Goal: Task Accomplishment & Management: Manage account settings

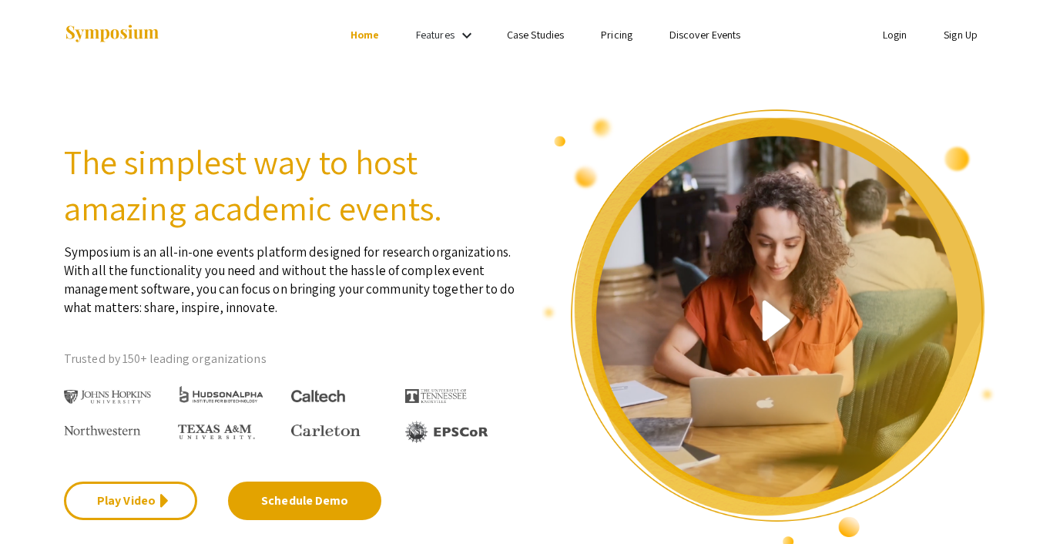
click at [704, 36] on link "Discover Events" at bounding box center [705, 35] width 72 height 14
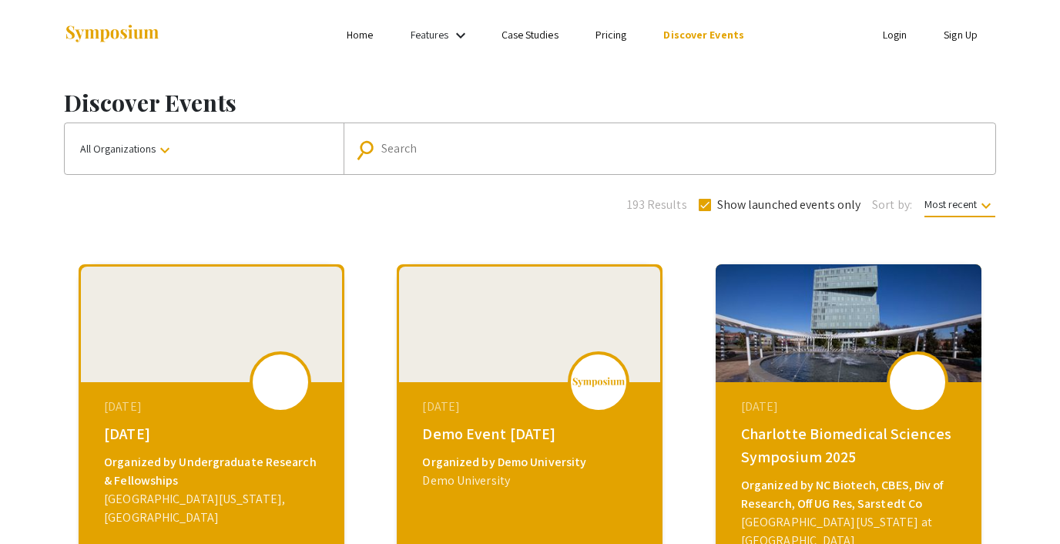
click at [156, 148] on span "All Organizations keyboard_arrow_down" at bounding box center [127, 149] width 94 height 14
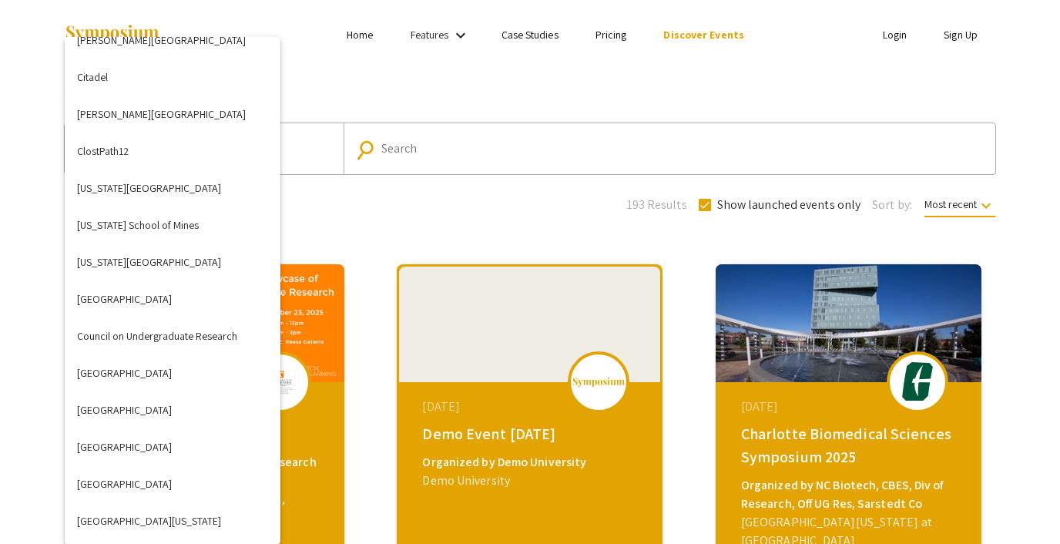
scroll to position [1120, 0]
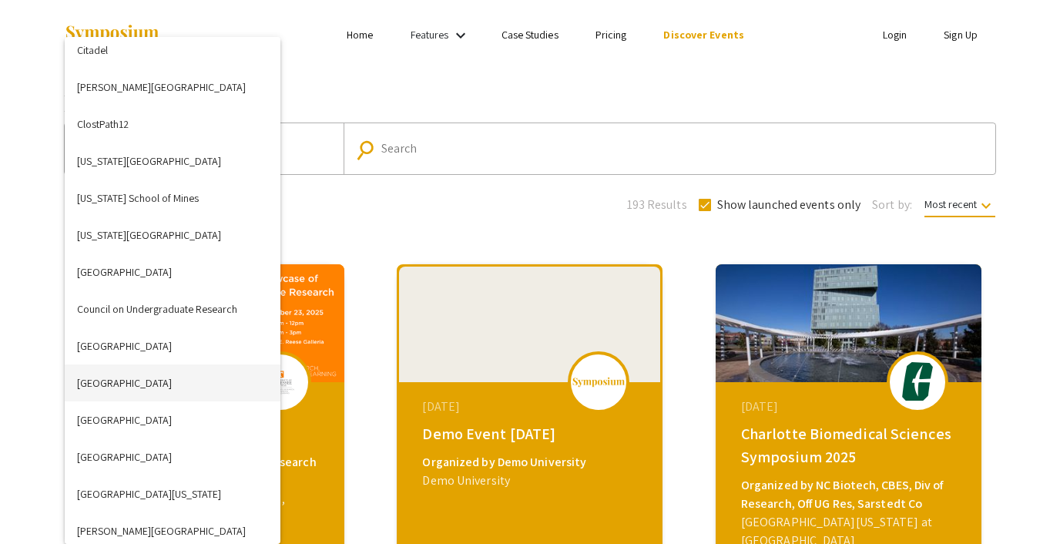
click at [141, 375] on button "Drexel University" at bounding box center [173, 382] width 216 height 37
checkbox input "false"
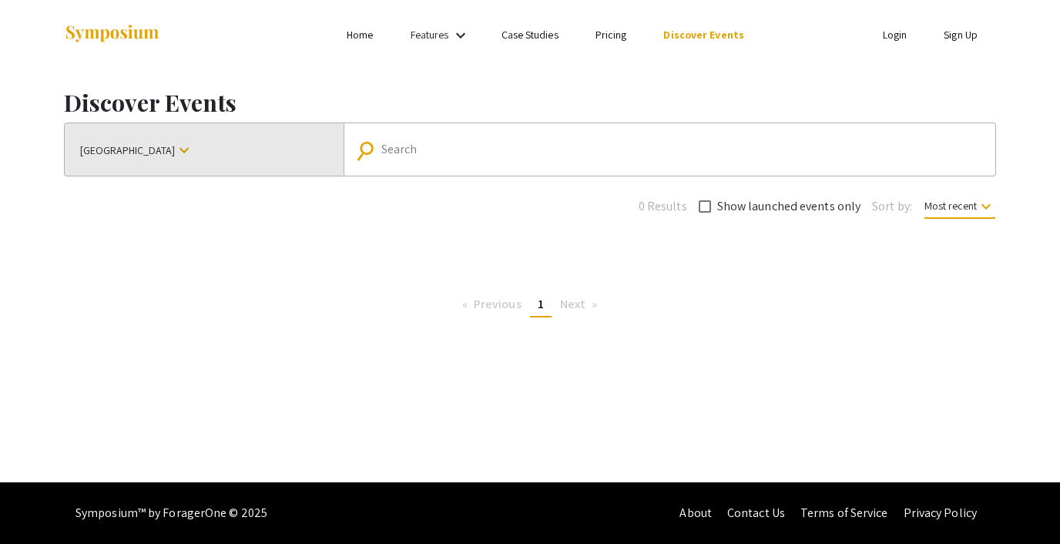
click at [175, 156] on button "Drexel University keyboard_arrow_down" at bounding box center [204, 149] width 279 height 52
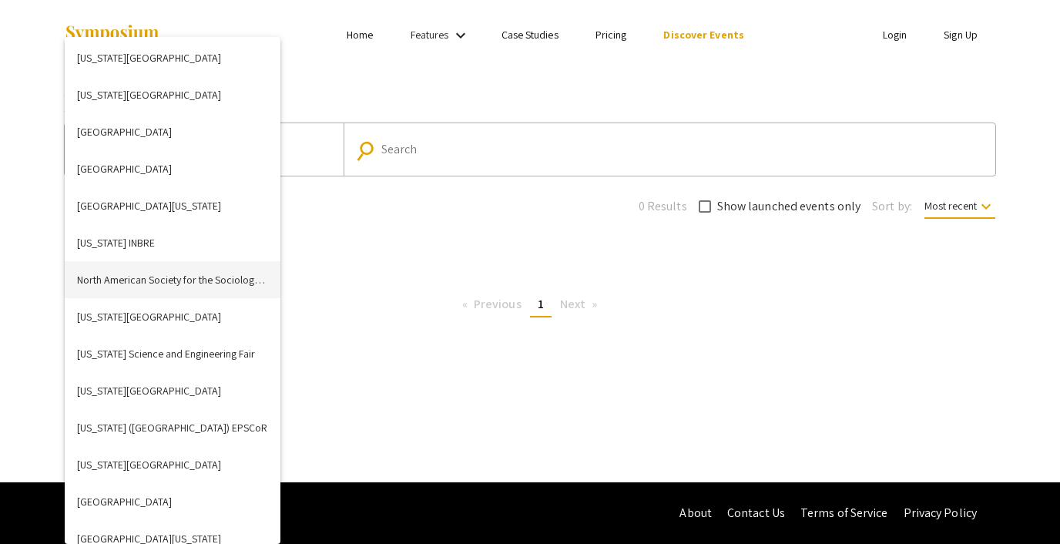
scroll to position [3174, 0]
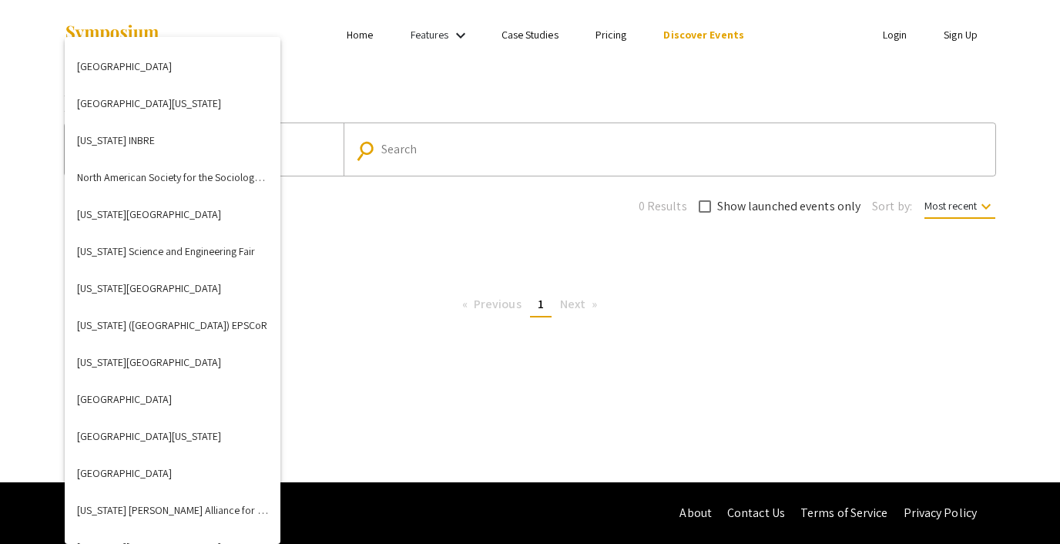
click at [377, 86] on div at bounding box center [530, 272] width 1060 height 544
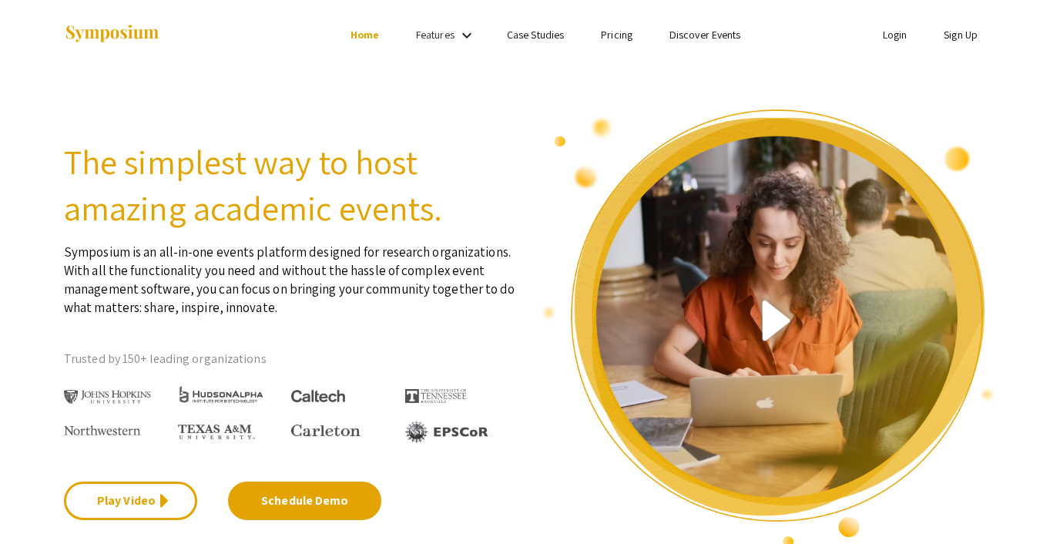
click at [681, 32] on link "Discover Events" at bounding box center [705, 35] width 72 height 14
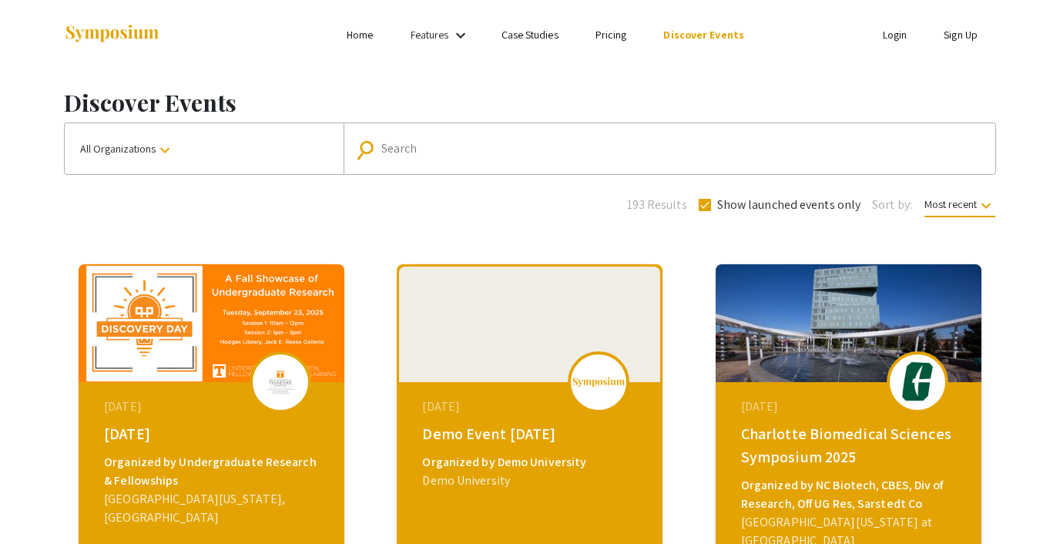
click at [287, 131] on button "All Organizations keyboard_arrow_down" at bounding box center [204, 148] width 279 height 51
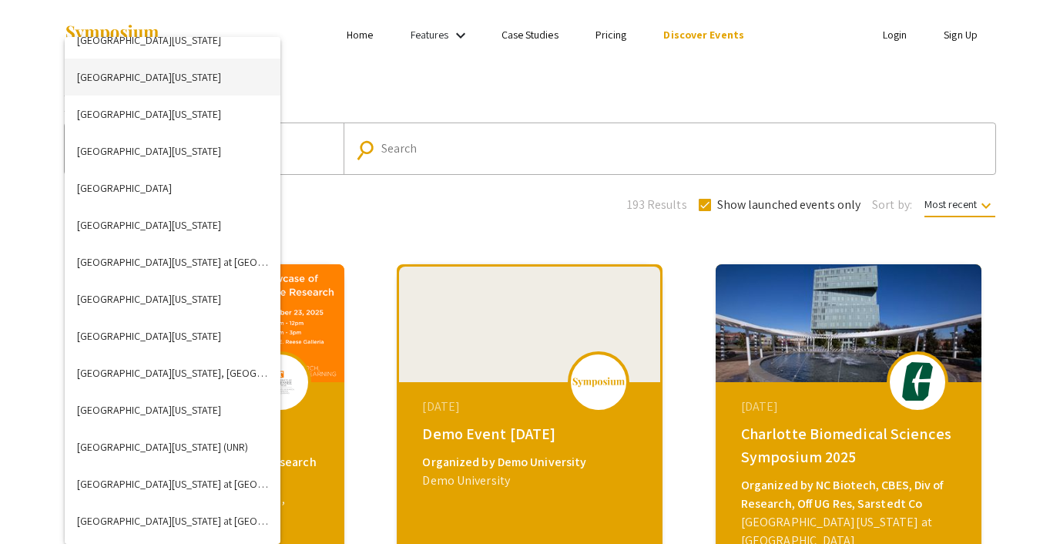
scroll to position [4865, 0]
click at [534, 69] on div at bounding box center [530, 272] width 1060 height 544
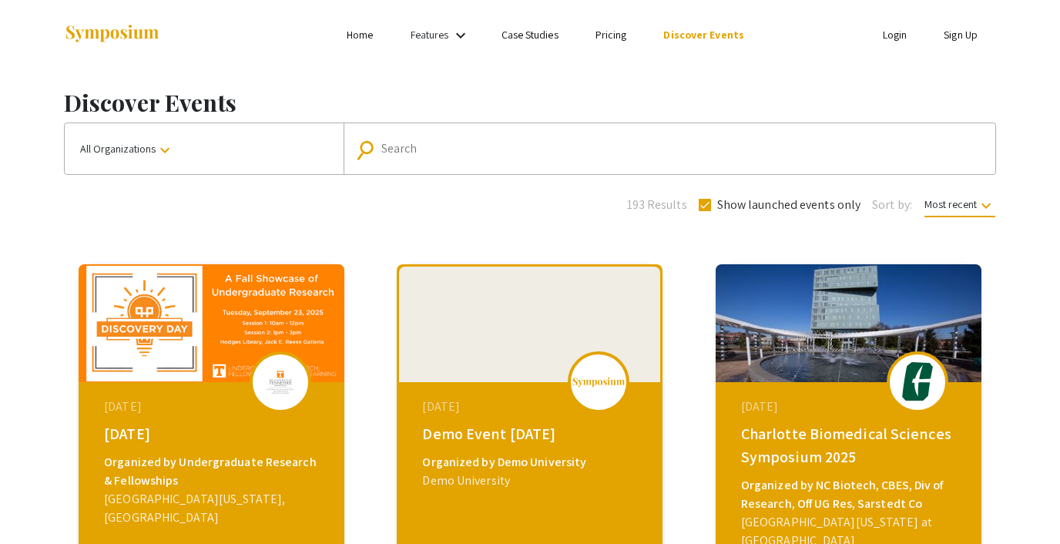
click at [426, 143] on input "Search" at bounding box center [677, 149] width 593 height 14
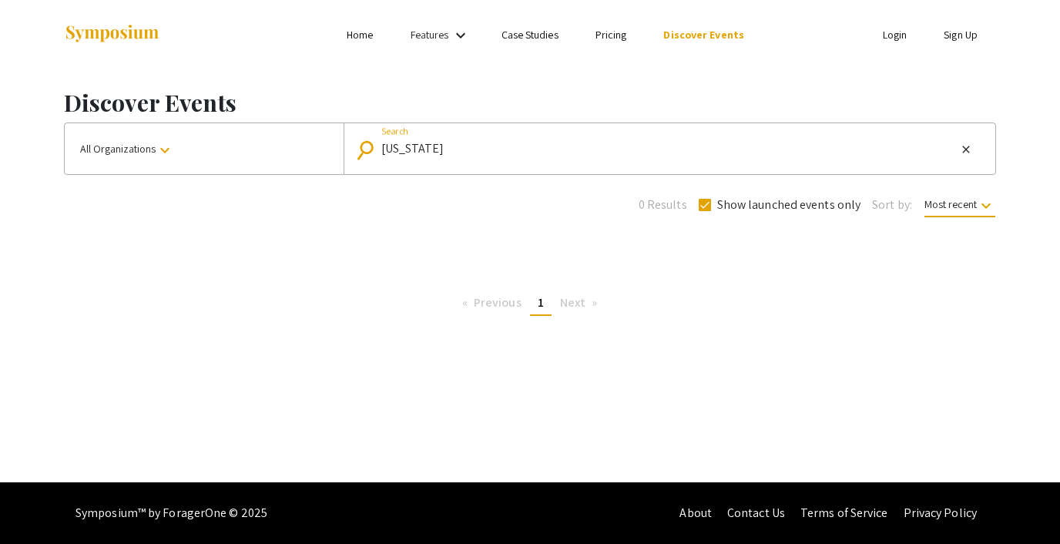
type input "North carolina"
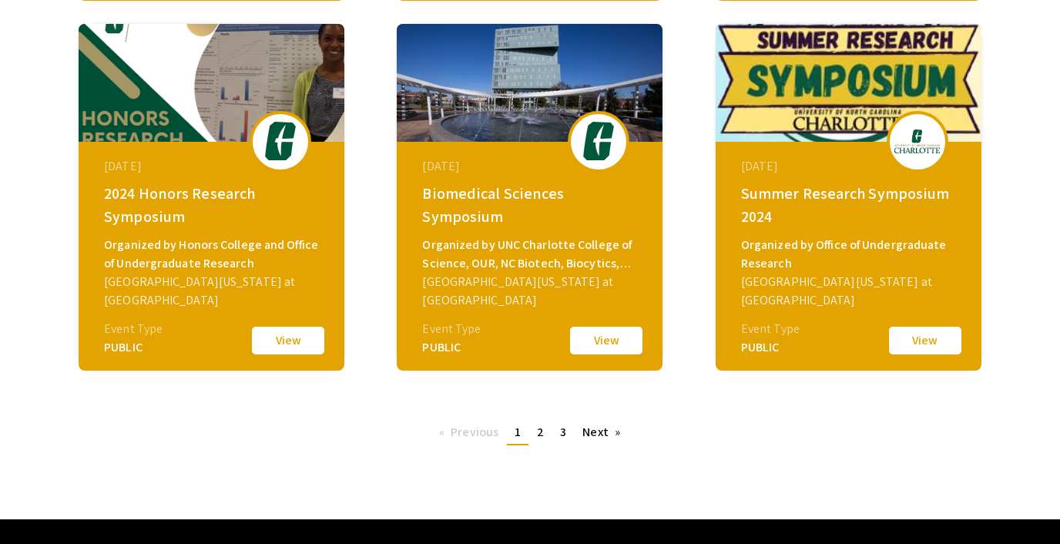
scroll to position [612, 0]
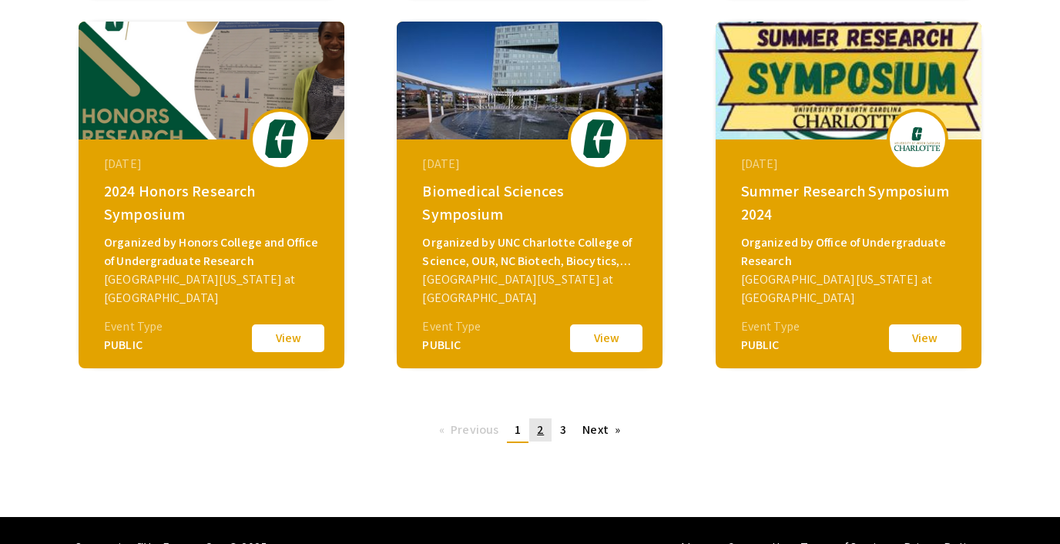
click at [543, 430] on span "2" at bounding box center [540, 429] width 7 height 16
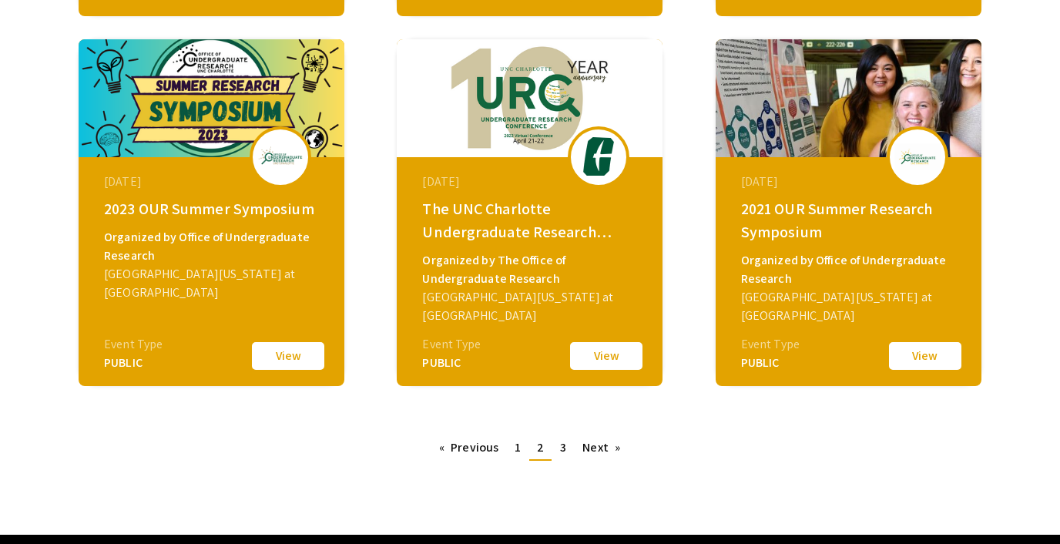
scroll to position [596, 0]
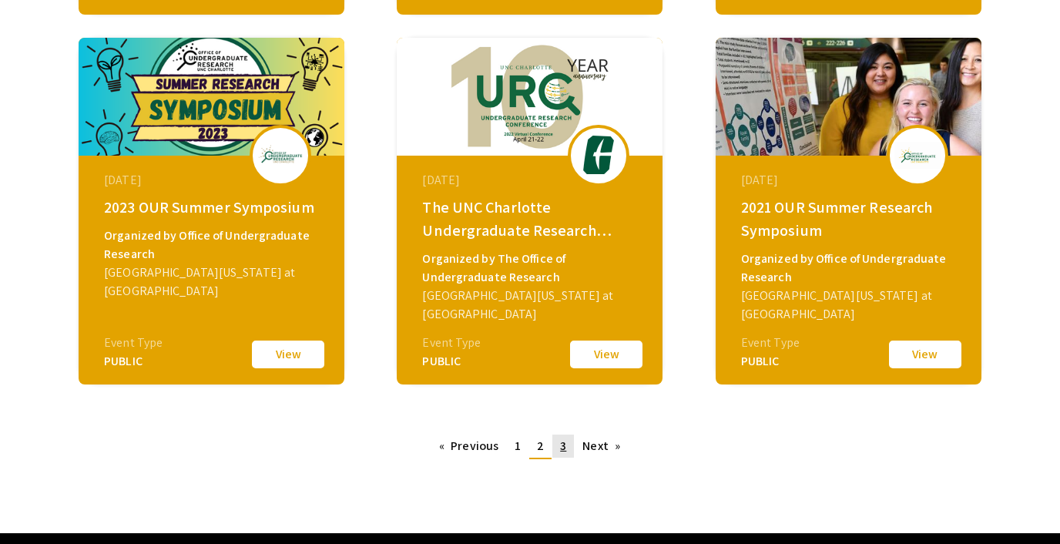
click at [569, 444] on link "page 3" at bounding box center [563, 445] width 22 height 23
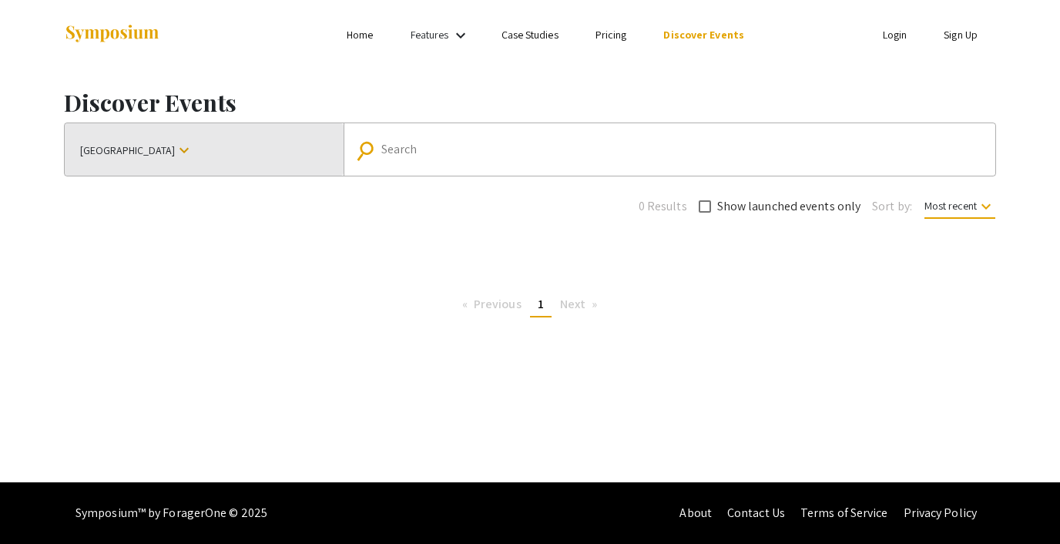
click at [205, 149] on button "[GEOGRAPHIC_DATA] keyboard_arrow_down" at bounding box center [204, 149] width 279 height 52
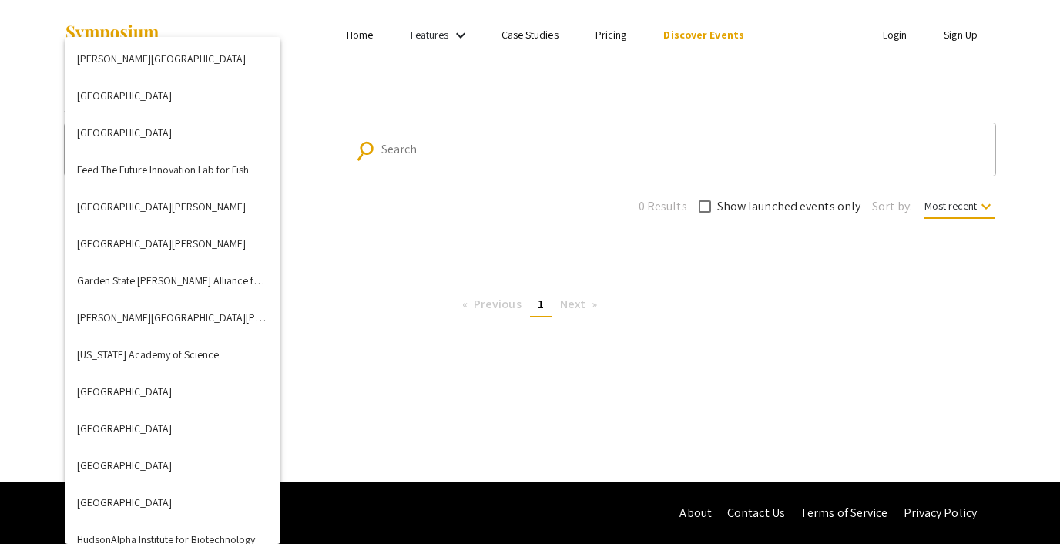
scroll to position [1589, 0]
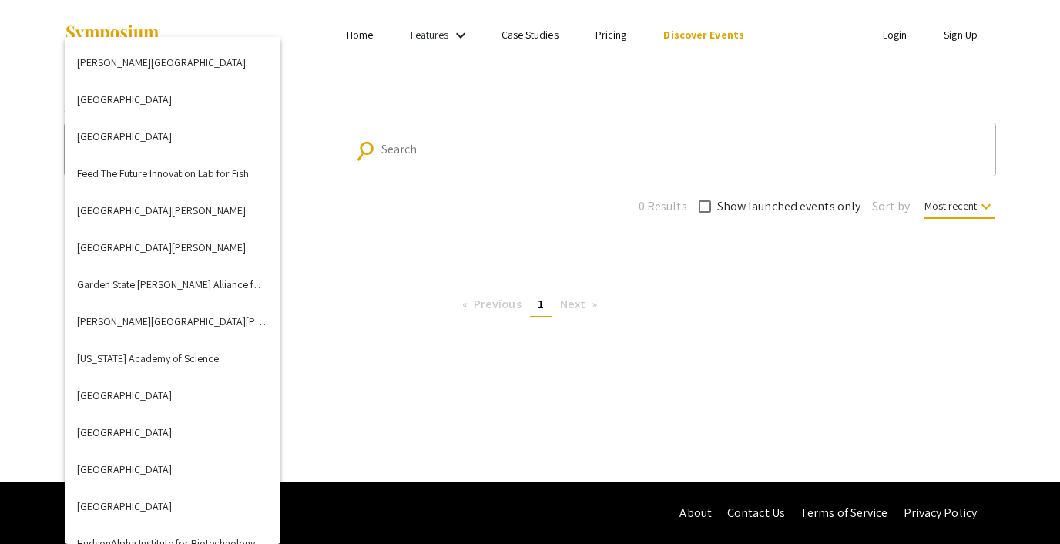
click at [990, 82] on div at bounding box center [530, 272] width 1060 height 544
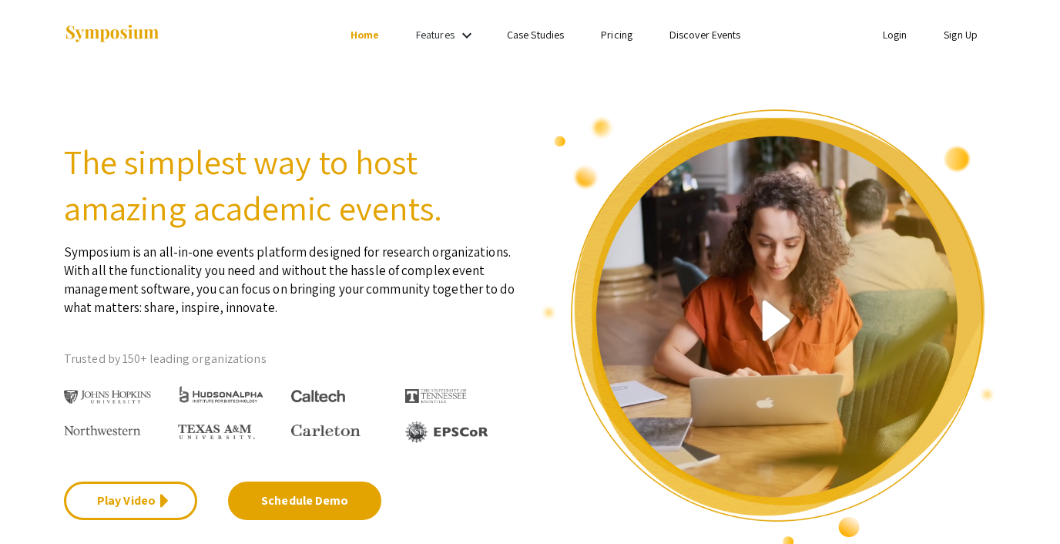
click at [893, 30] on link "Login" at bounding box center [894, 35] width 25 height 14
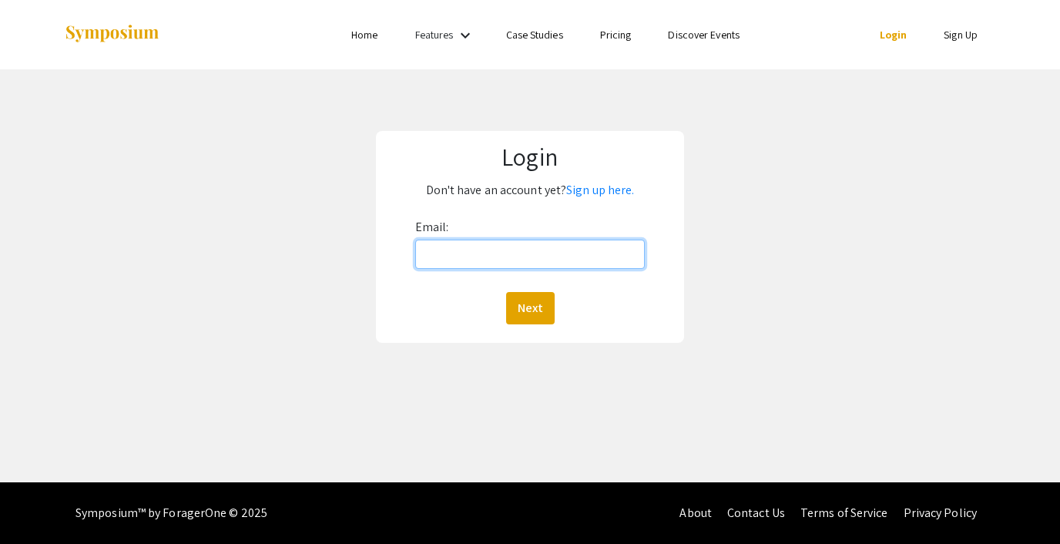
click at [502, 264] on input "Email:" at bounding box center [529, 253] width 229 height 29
type input "lutzsteph@gmail.com"
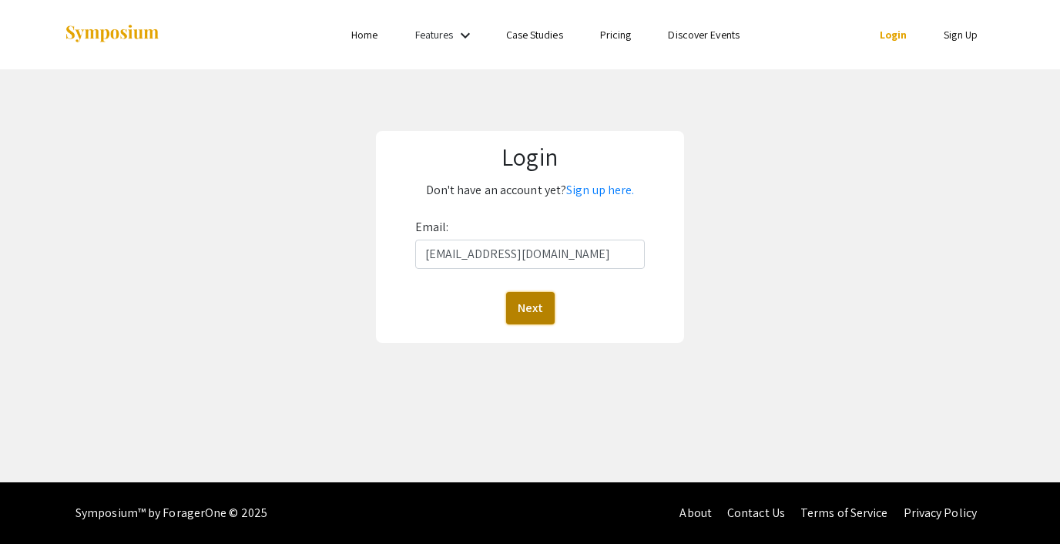
click at [516, 310] on button "Next" at bounding box center [530, 308] width 49 height 32
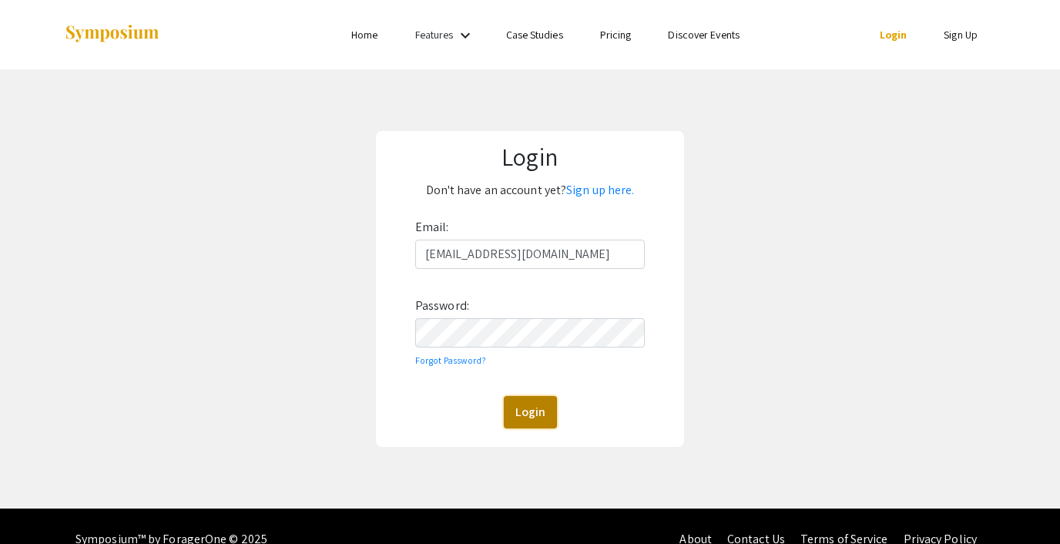
click at [534, 400] on button "Login" at bounding box center [530, 412] width 53 height 32
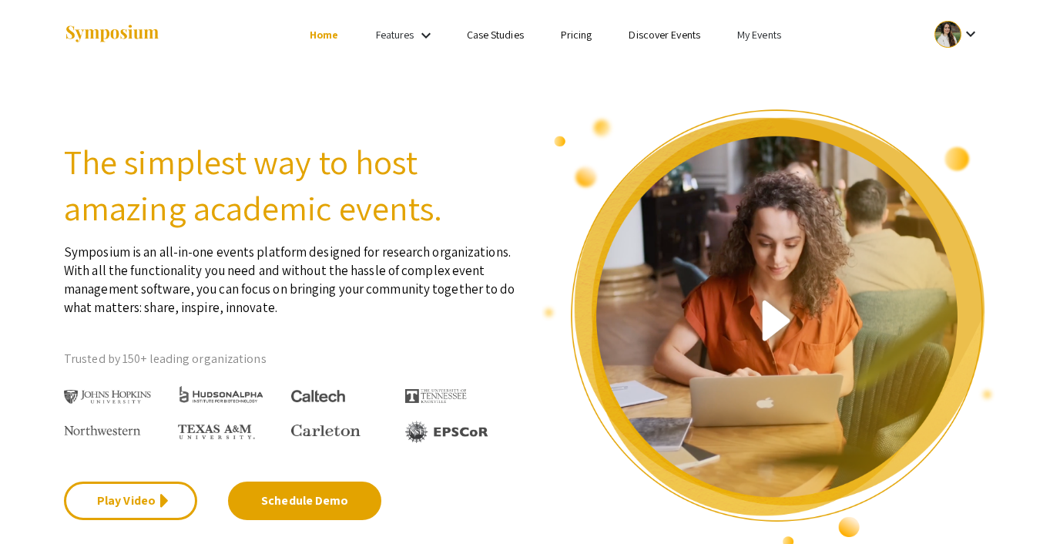
click at [765, 39] on link "My Events" at bounding box center [759, 35] width 44 height 14
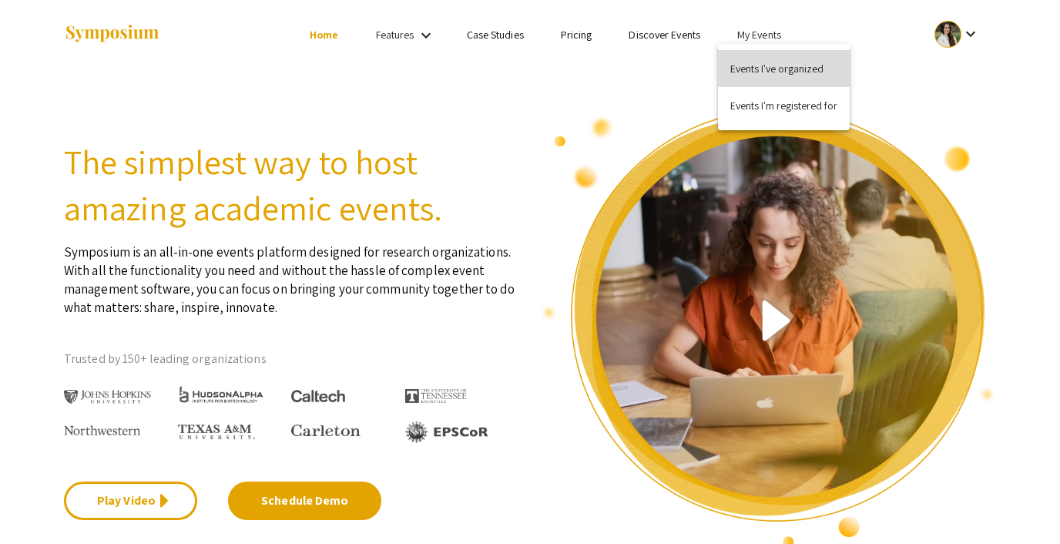
click at [772, 65] on button "Events I've organized" at bounding box center [784, 68] width 132 height 37
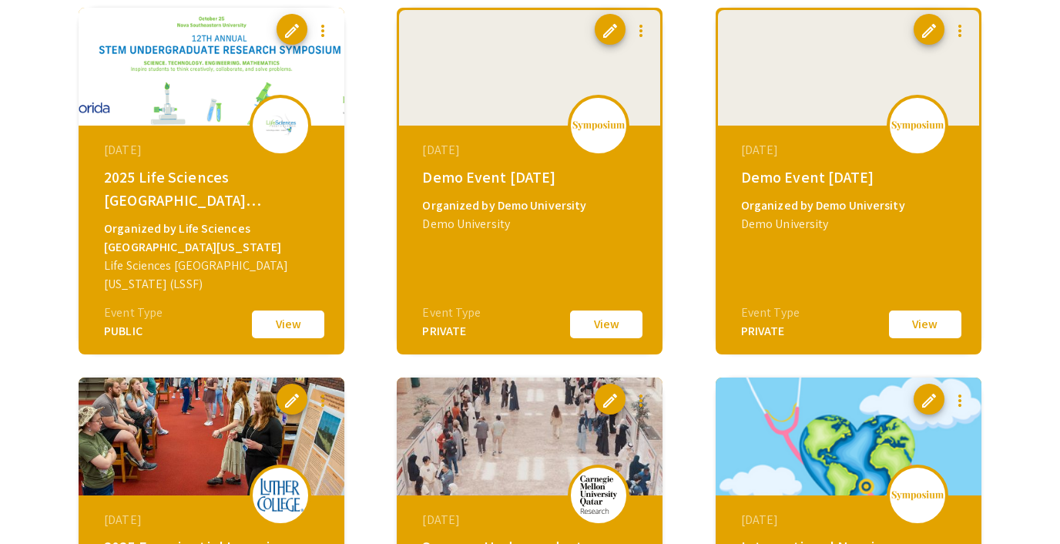
scroll to position [544, 0]
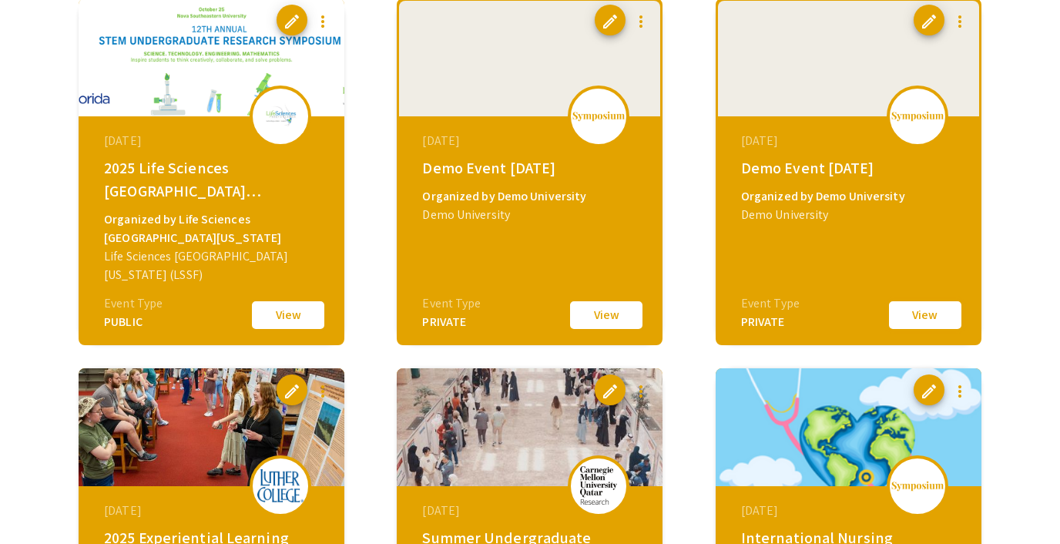
click at [941, 316] on button "View" at bounding box center [924, 315] width 77 height 32
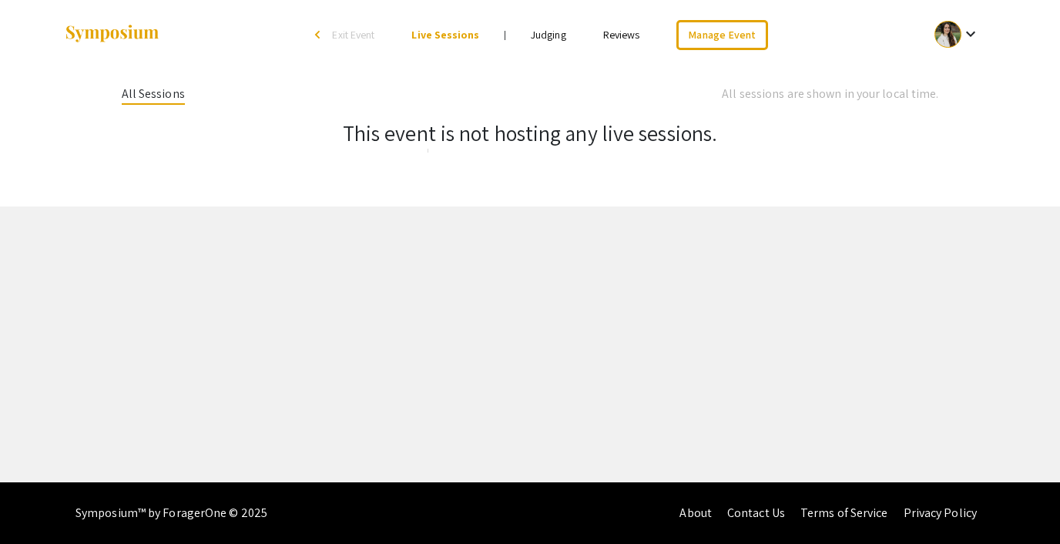
click at [536, 35] on link "Judging" at bounding box center [548, 35] width 35 height 14
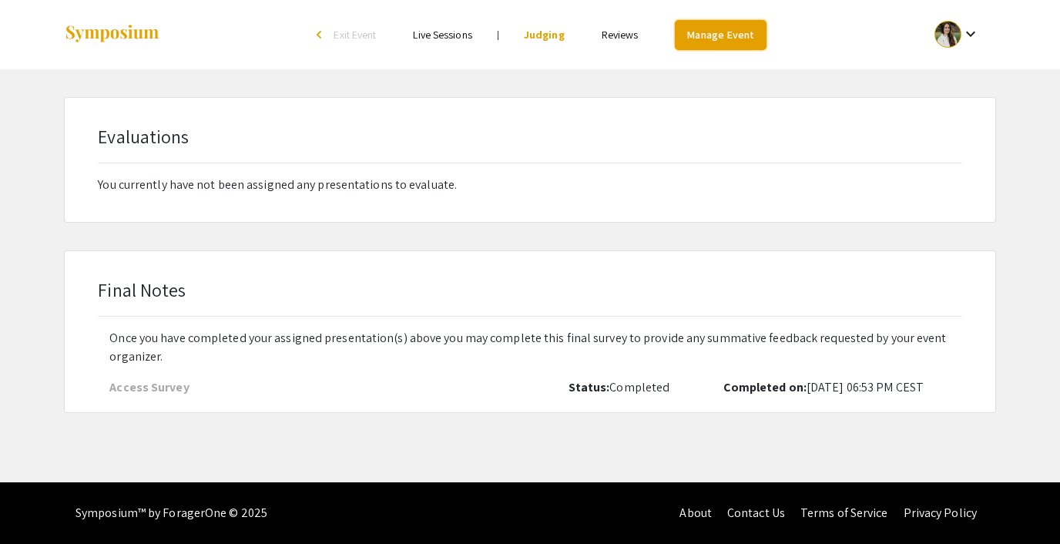
click at [722, 46] on link "Manage Event" at bounding box center [720, 35] width 91 height 30
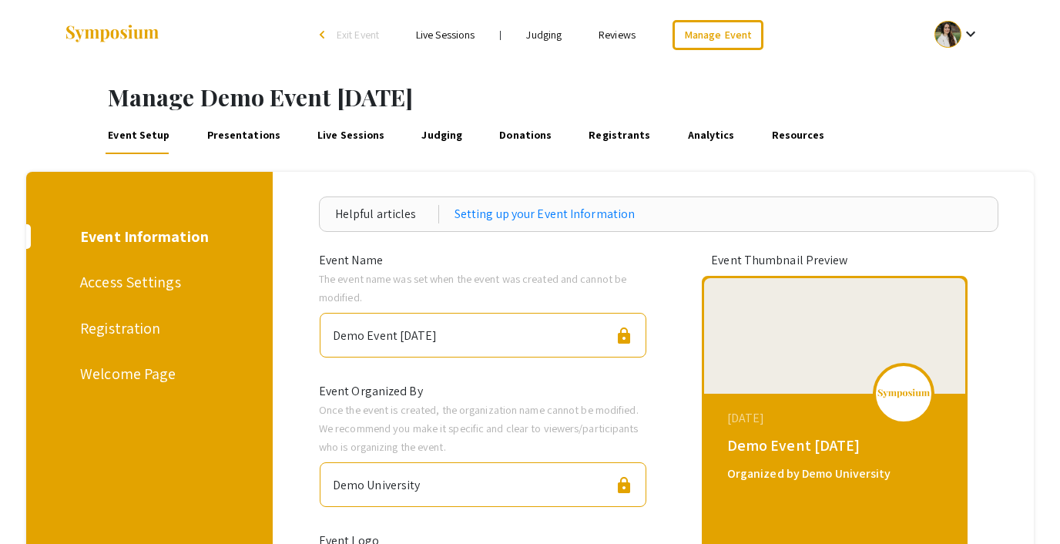
click at [419, 133] on link "Judging" at bounding box center [442, 135] width 46 height 37
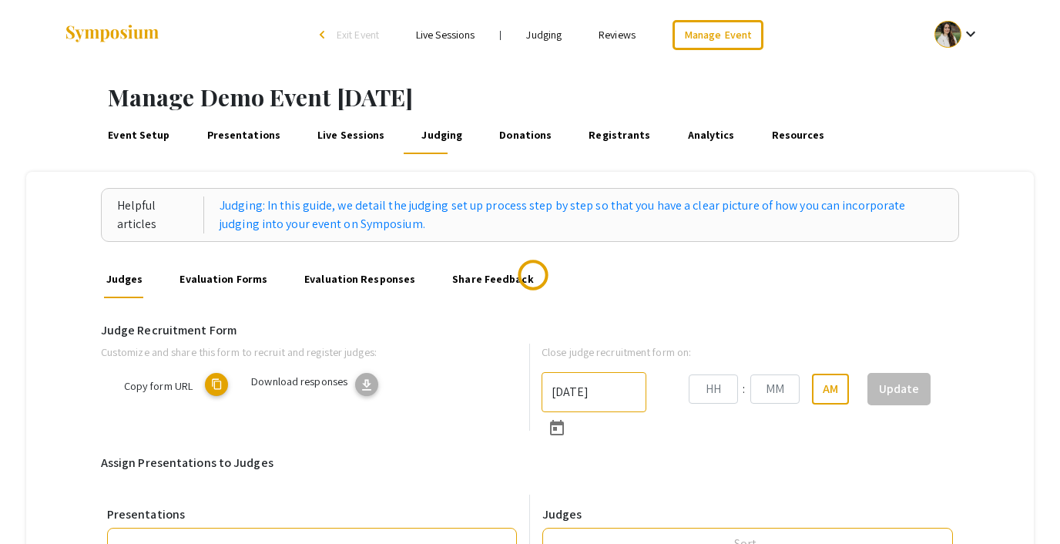
type input "10/22/2025"
type input "05"
type input "43"
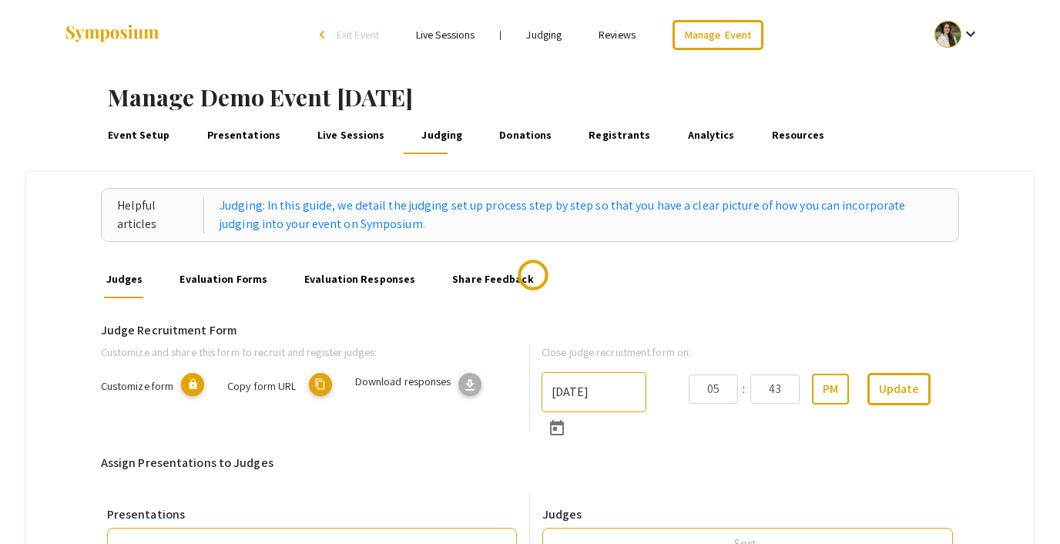
scroll to position [45, 0]
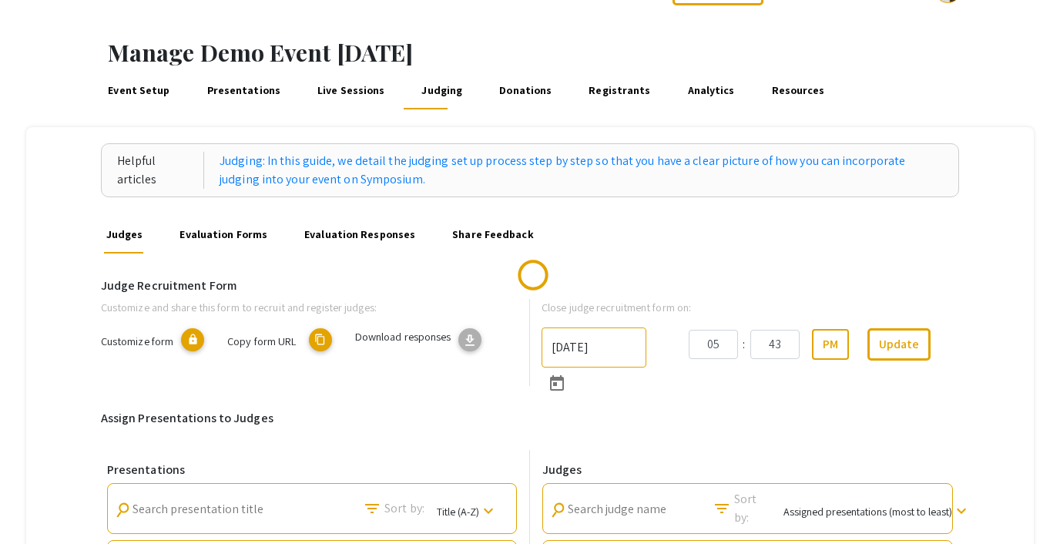
click at [323, 343] on mat-icon "content_copy" at bounding box center [320, 339] width 23 height 23
